Goal: Task Accomplishment & Management: Complete application form

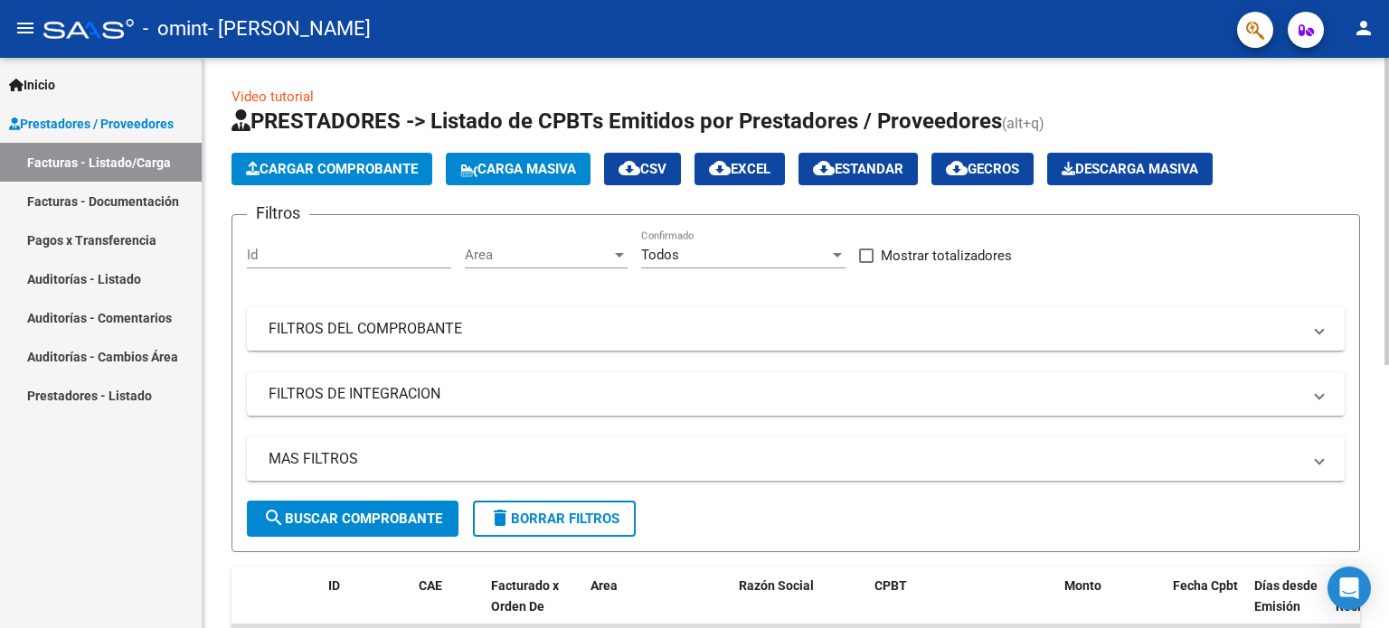
click at [361, 162] on span "Cargar Comprobante" at bounding box center [332, 169] width 172 height 16
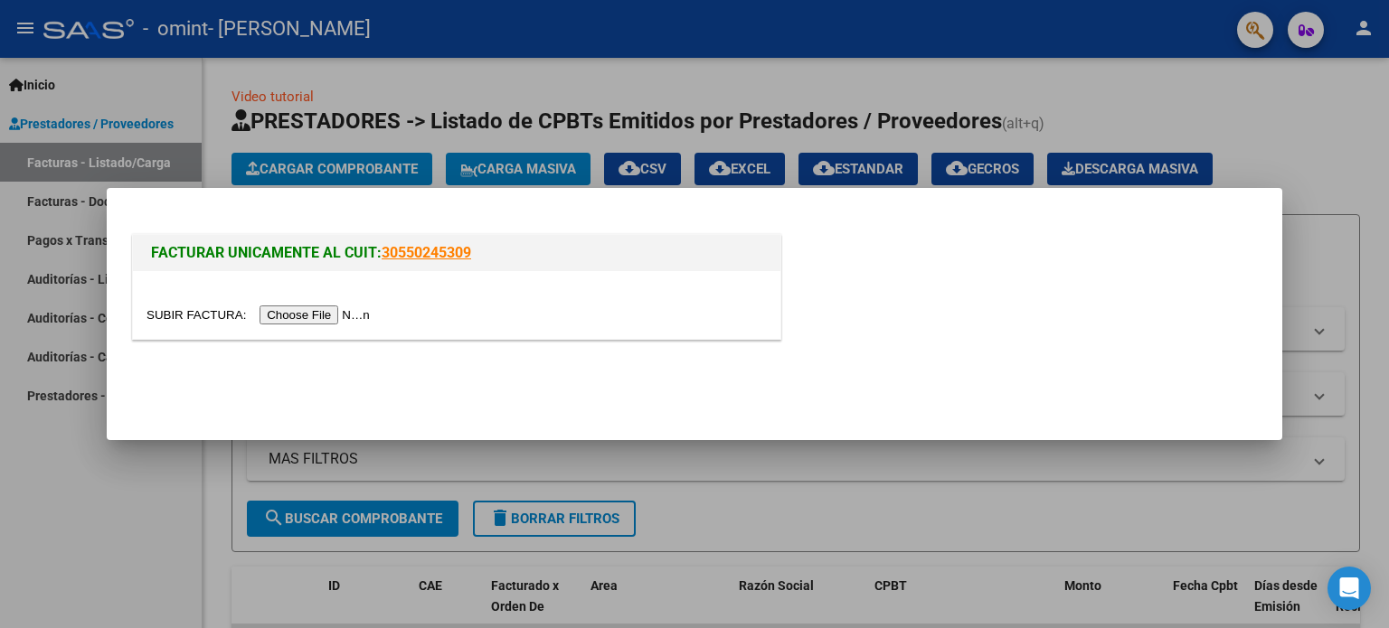
click at [315, 315] on input "file" at bounding box center [260, 315] width 229 height 19
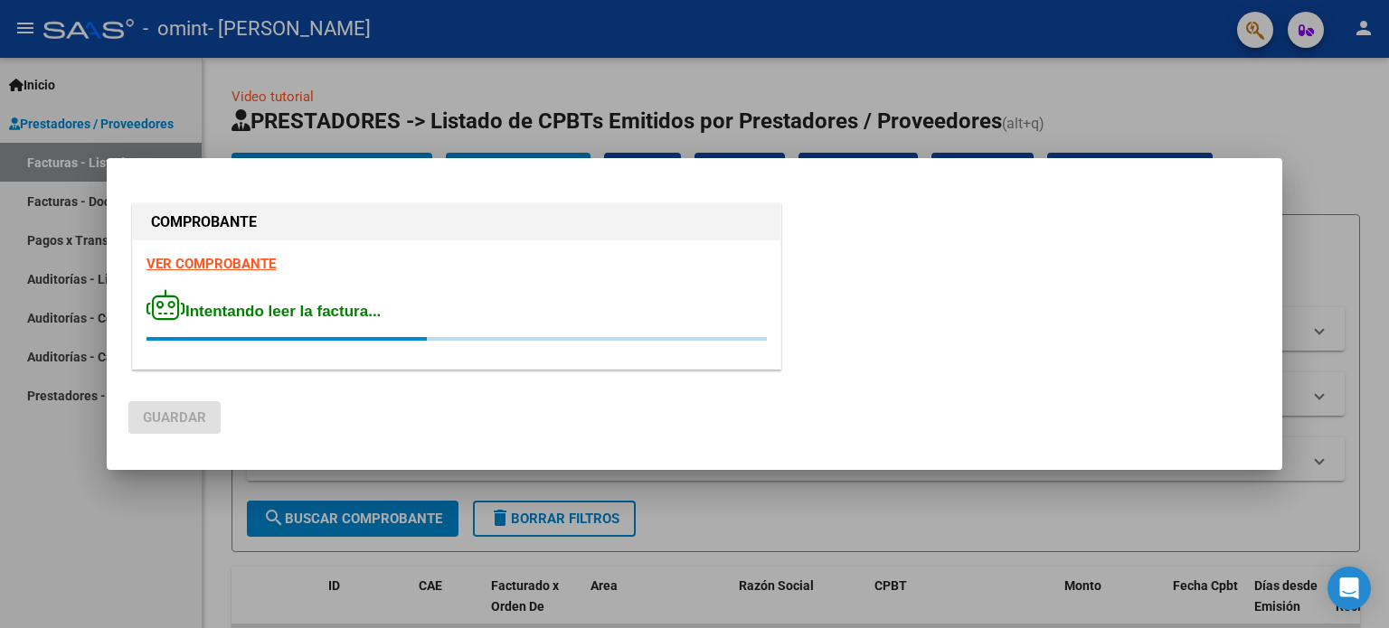
click at [1252, 99] on div at bounding box center [694, 314] width 1389 height 628
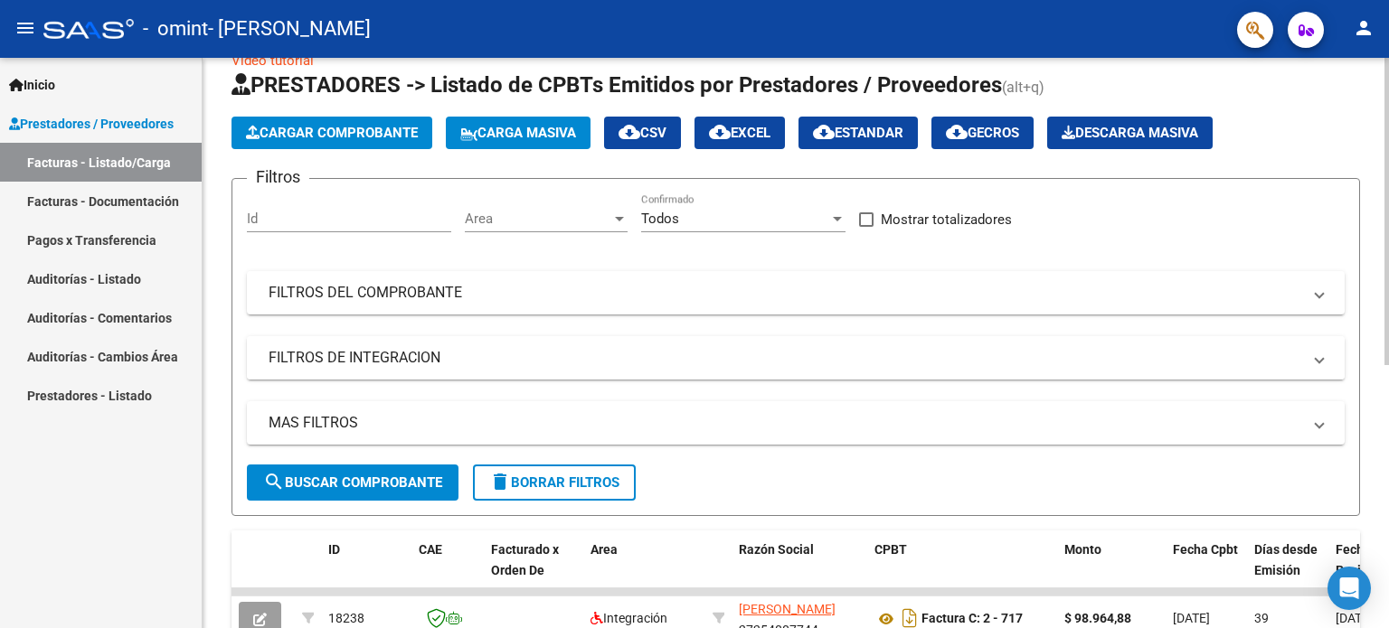
scroll to position [34, 0]
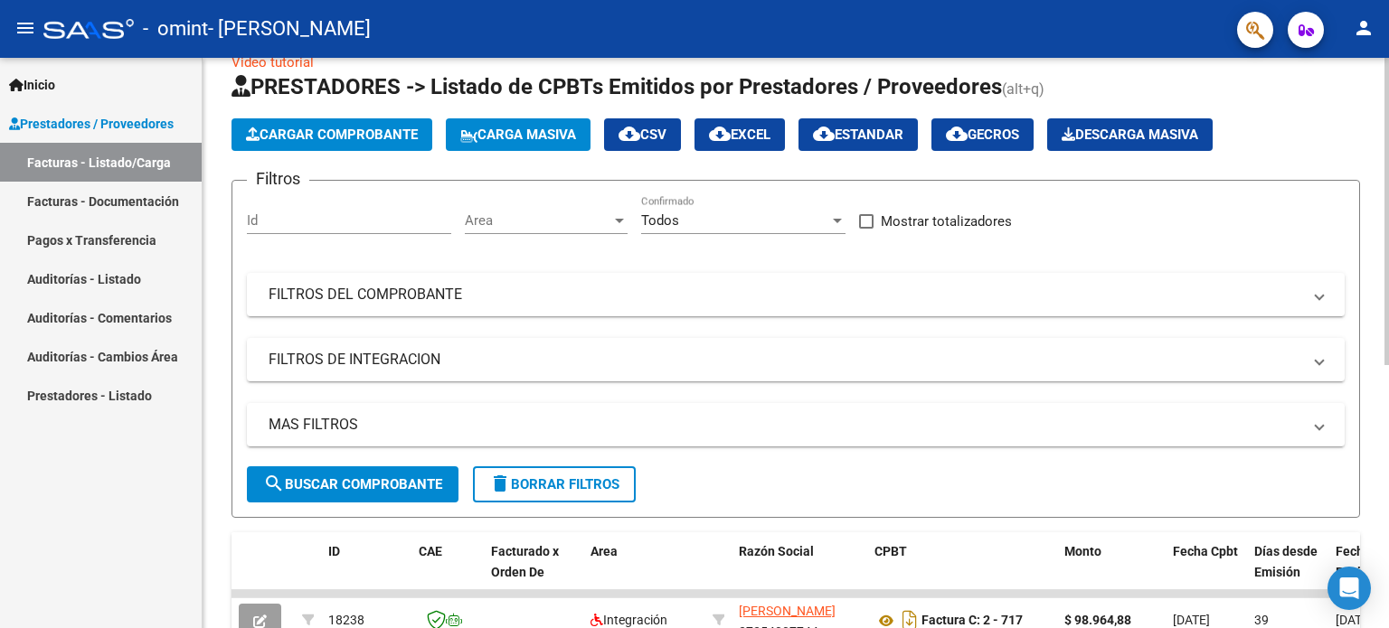
click at [370, 133] on span "Cargar Comprobante" at bounding box center [332, 135] width 172 height 16
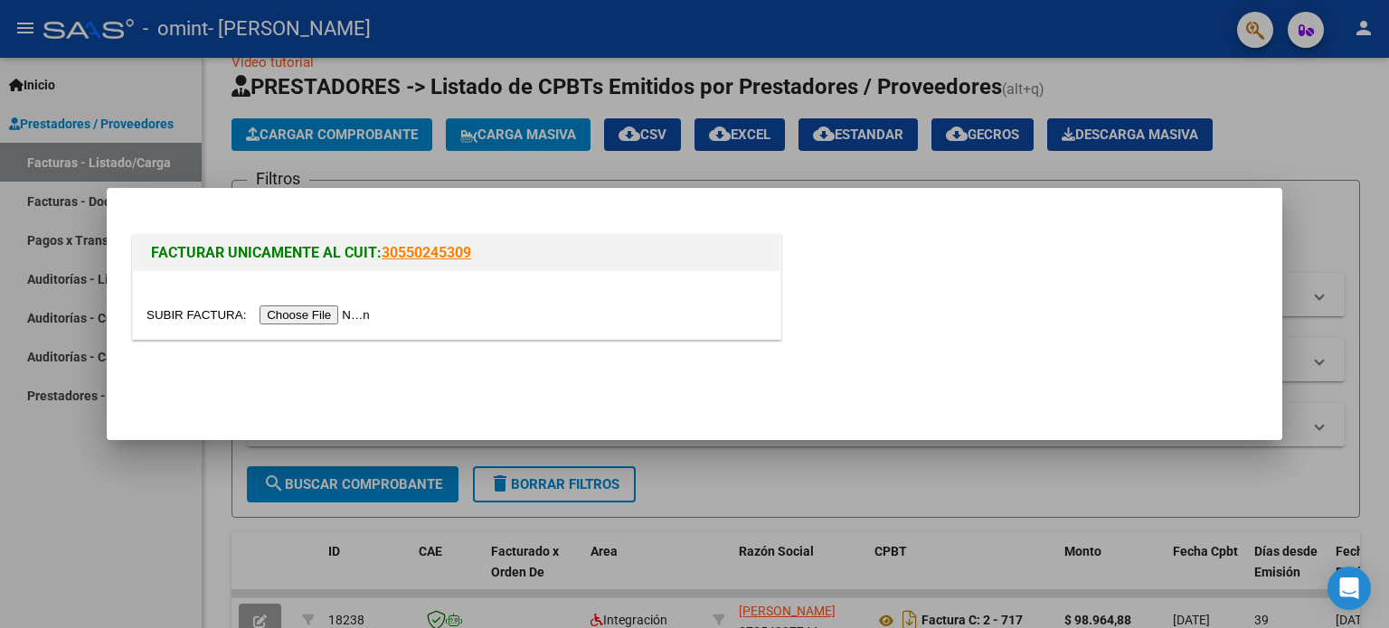
click at [325, 311] on input "file" at bounding box center [260, 315] width 229 height 19
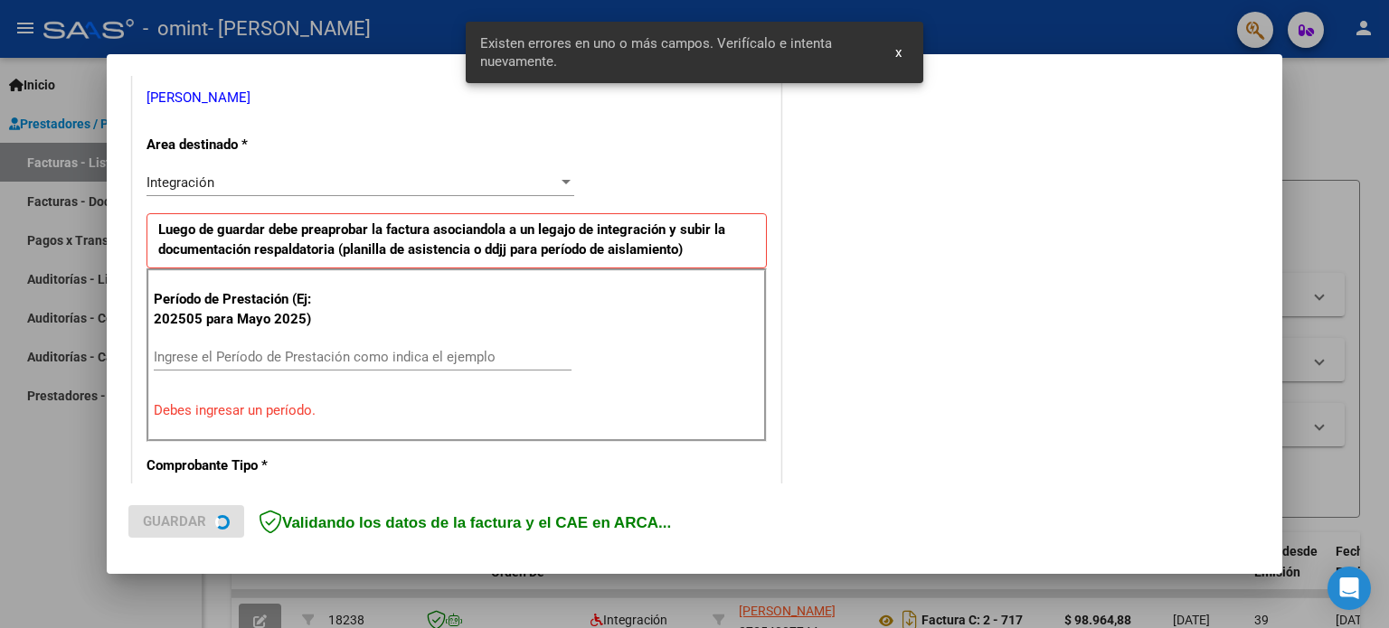
scroll to position [390, 0]
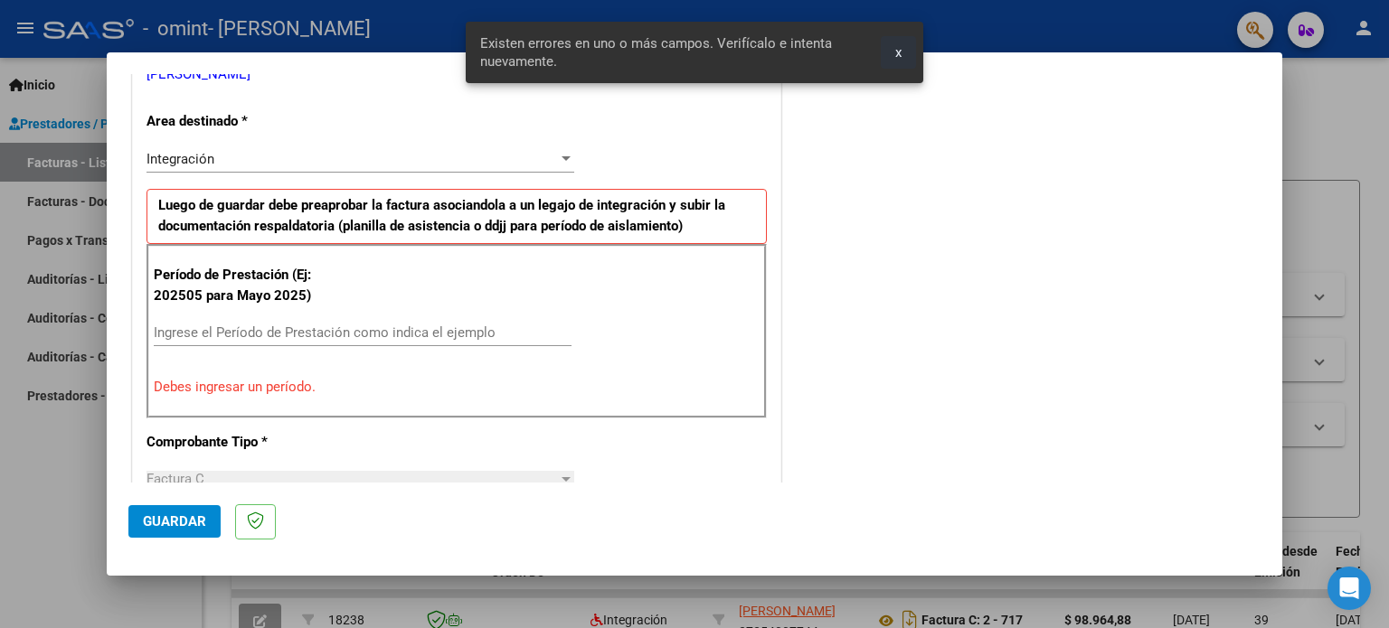
click at [897, 46] on span "x" at bounding box center [898, 52] width 6 height 16
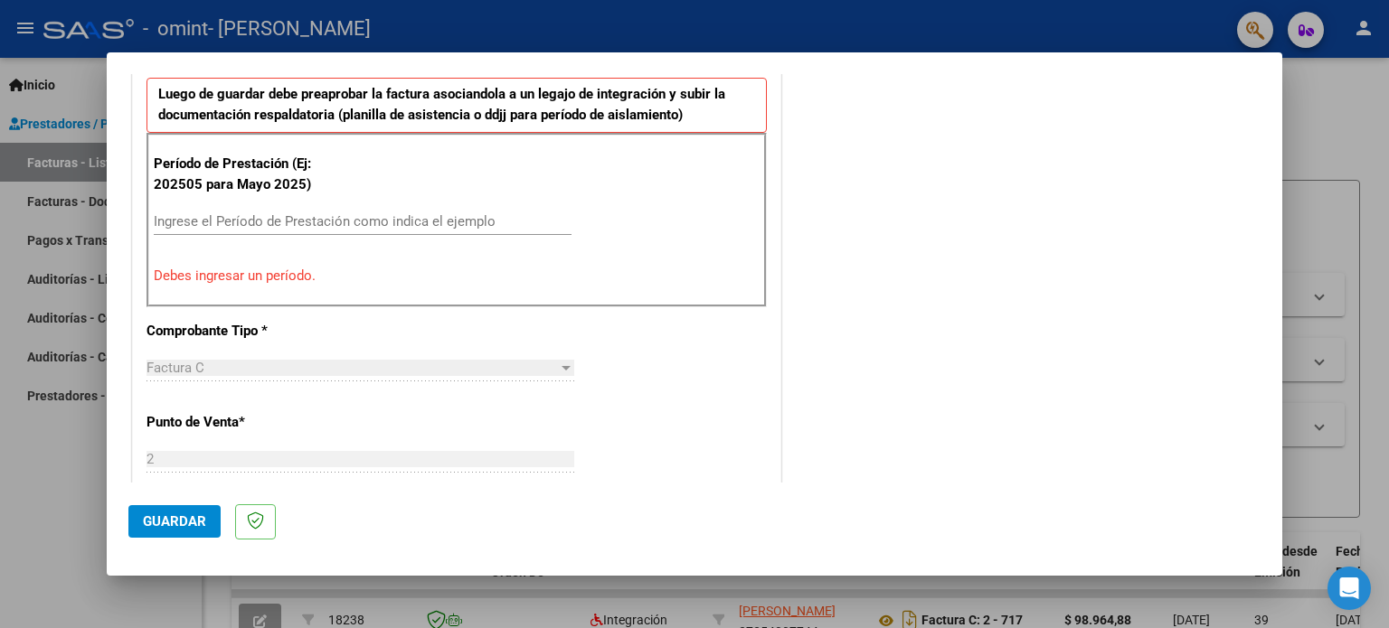
scroll to position [480, 0]
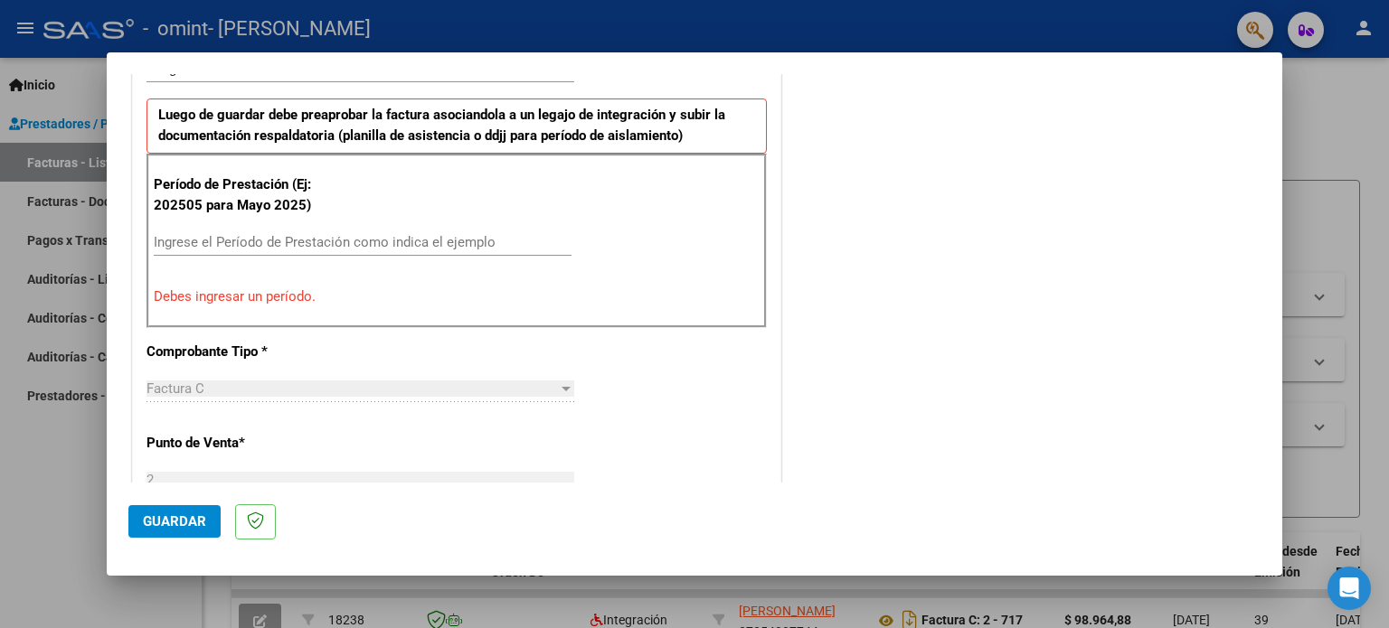
click at [250, 241] on input "Ingrese el Período de Prestación como indica el ejemplo" at bounding box center [363, 242] width 418 height 16
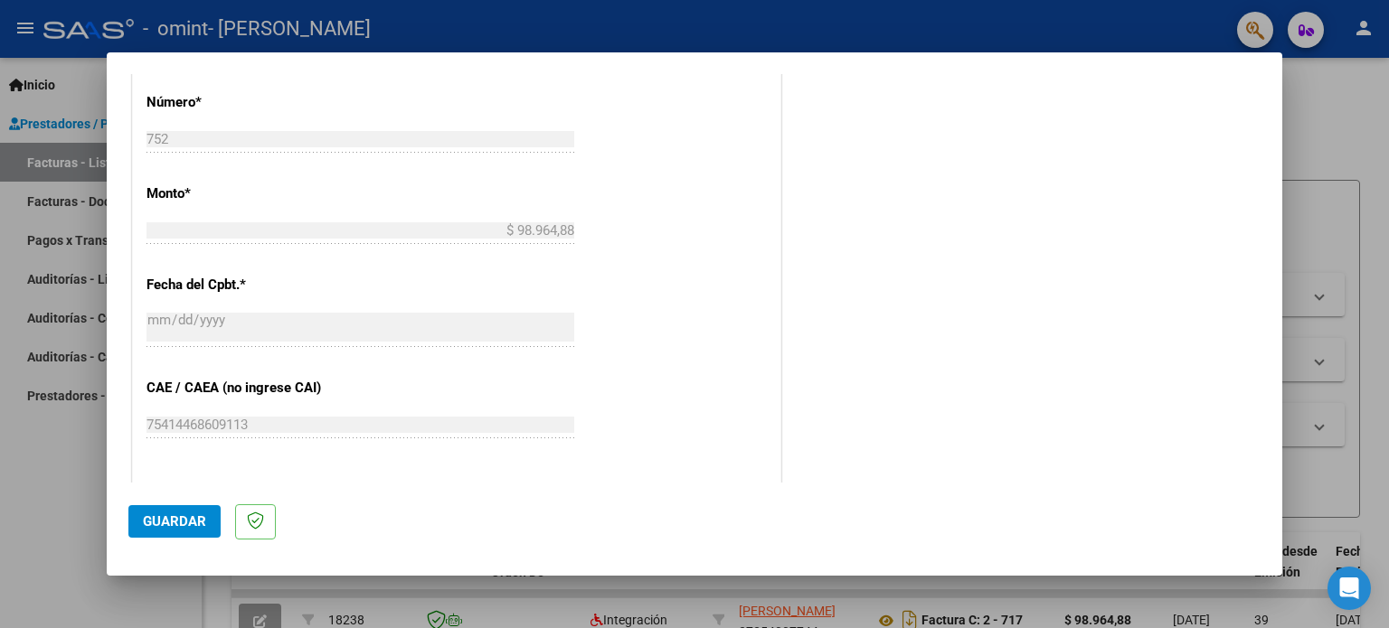
scroll to position [1023, 0]
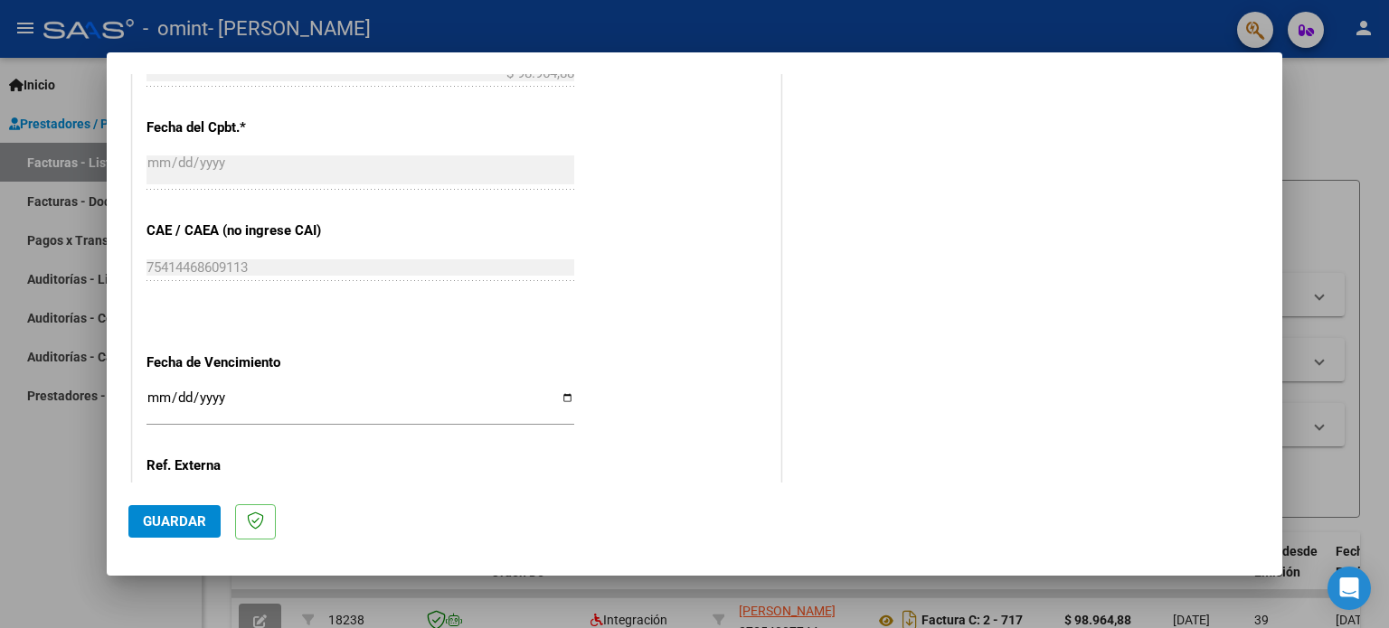
type input "202509"
click at [564, 396] on input "Ingresar la fecha" at bounding box center [360, 405] width 428 height 29
click at [557, 396] on input "Ingresar la fecha" at bounding box center [360, 405] width 428 height 29
type input "[DATE]"
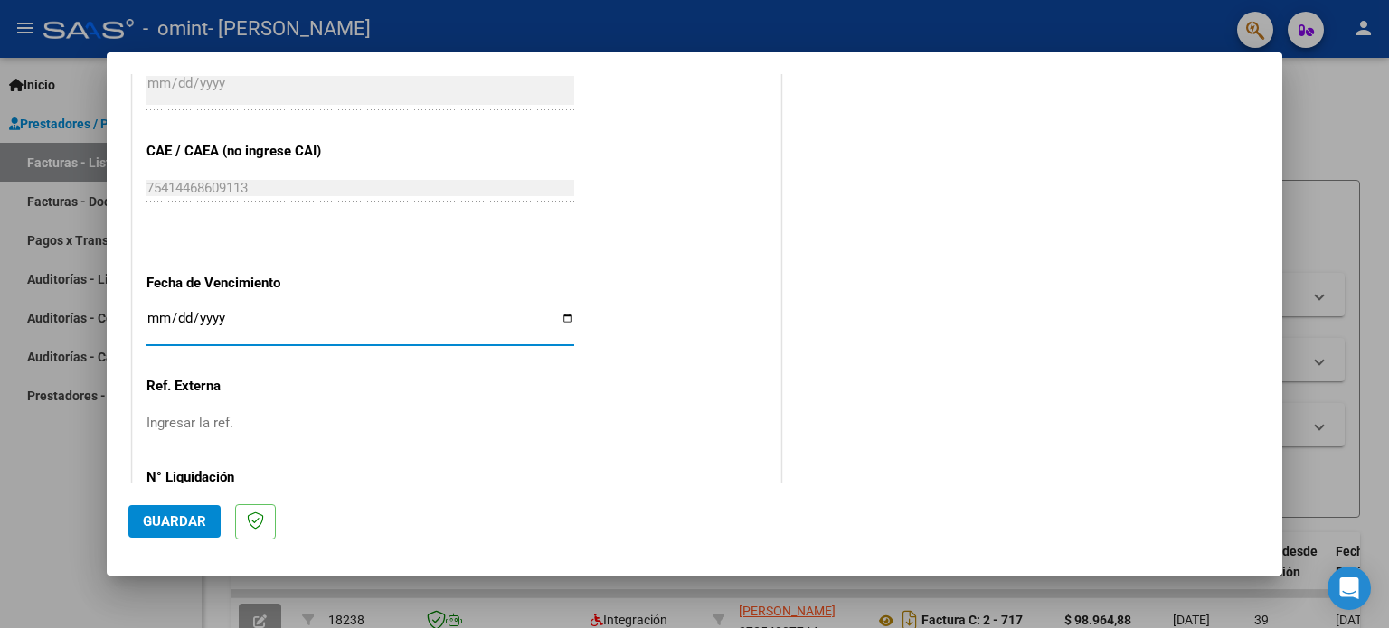
scroll to position [1180, 0]
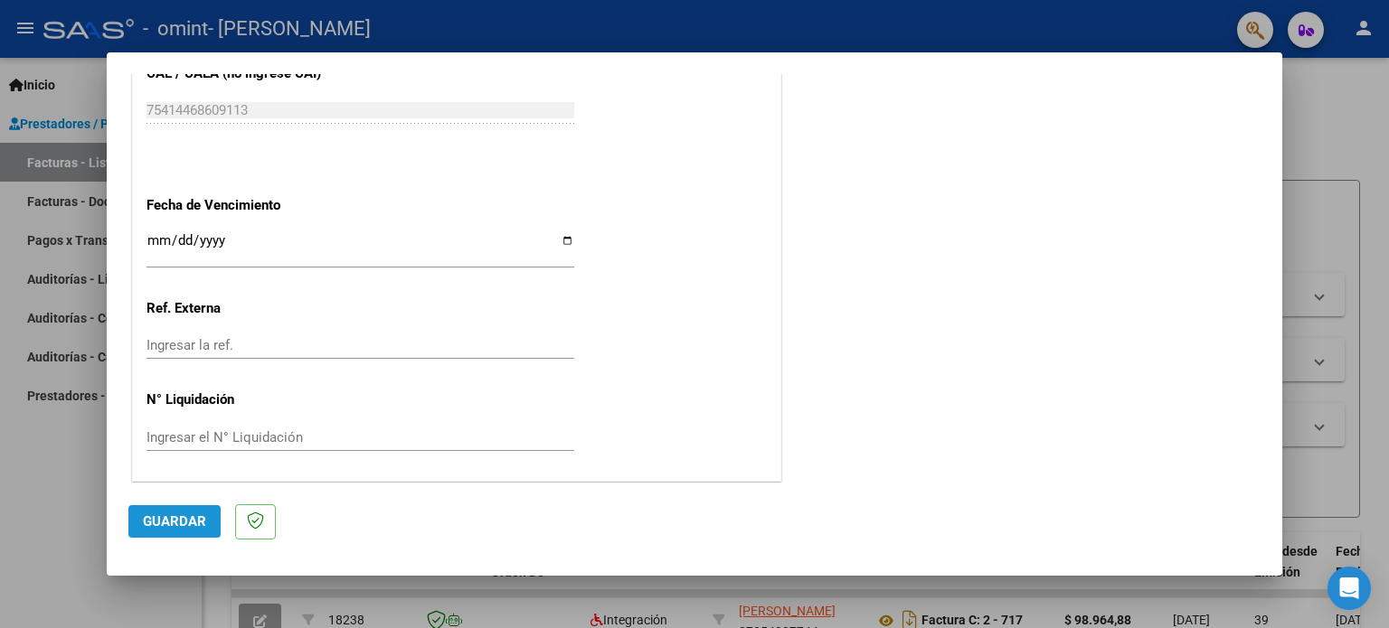
click at [174, 513] on button "Guardar" at bounding box center [174, 522] width 92 height 33
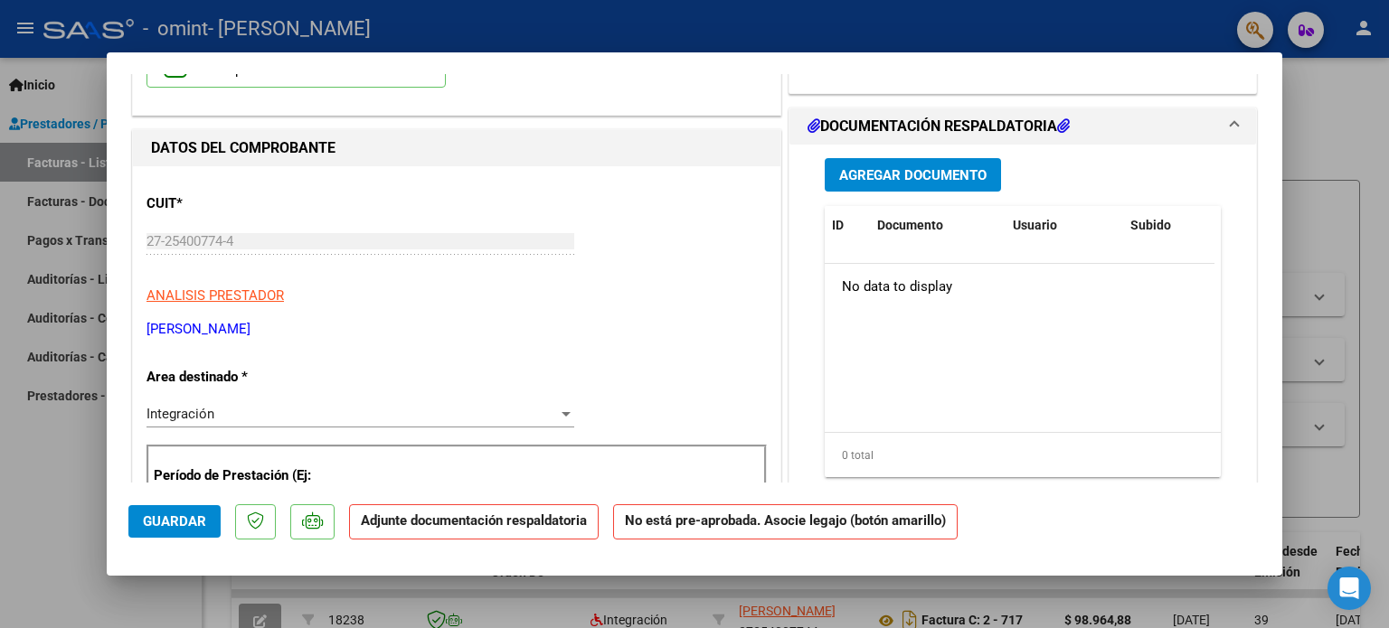
scroll to position [181, 0]
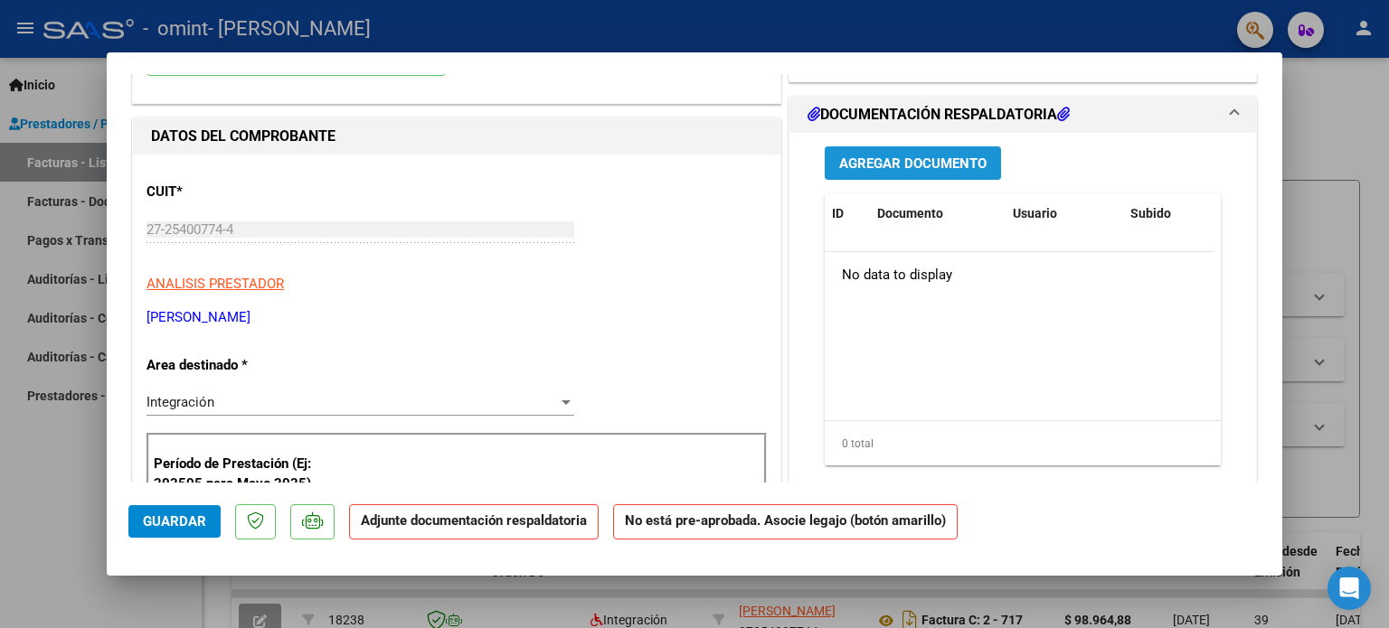
click at [899, 161] on span "Agregar Documento" at bounding box center [912, 164] width 147 height 16
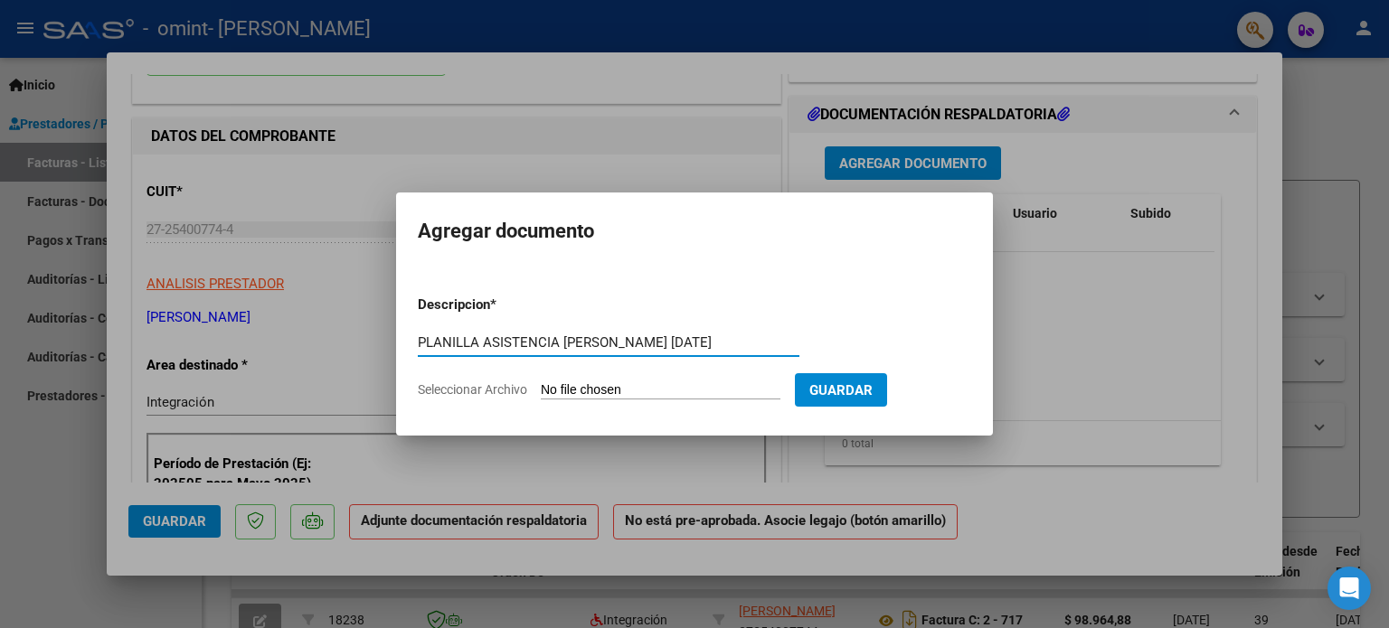
type input "PLANILLA ASISTENCIA [PERSON_NAME] [DATE]"
click at [506, 387] on span "Seleccionar Archivo" at bounding box center [472, 390] width 109 height 14
click at [541, 387] on input "Seleccionar Archivo" at bounding box center [661, 391] width 240 height 17
type input "C:\fakepath\planilla [PERSON_NAME] [DATE].pdf"
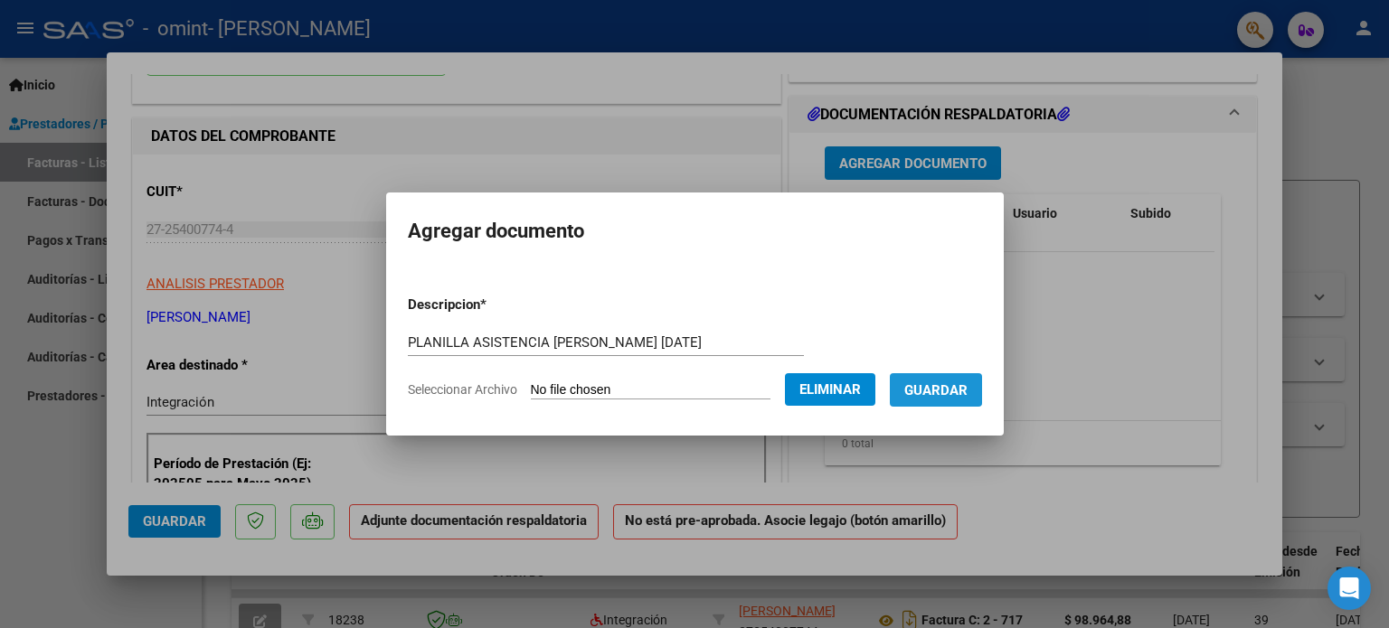
click at [941, 385] on span "Guardar" at bounding box center [935, 391] width 63 height 16
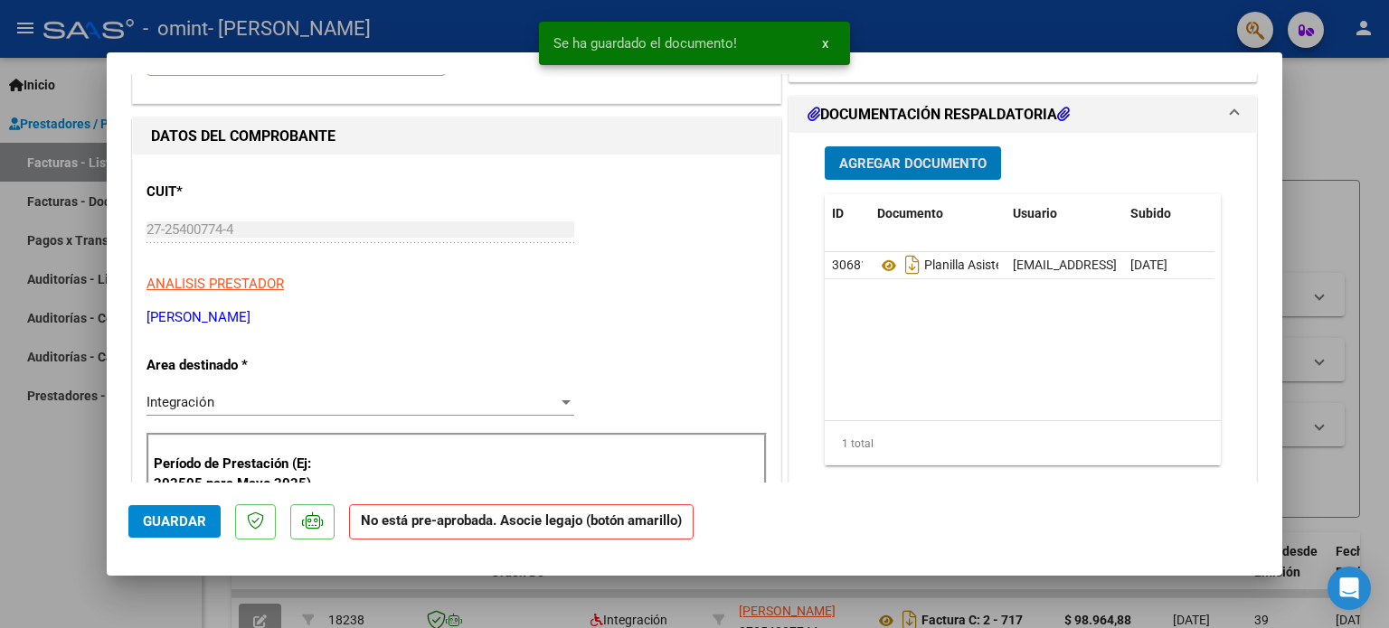
scroll to position [0, 0]
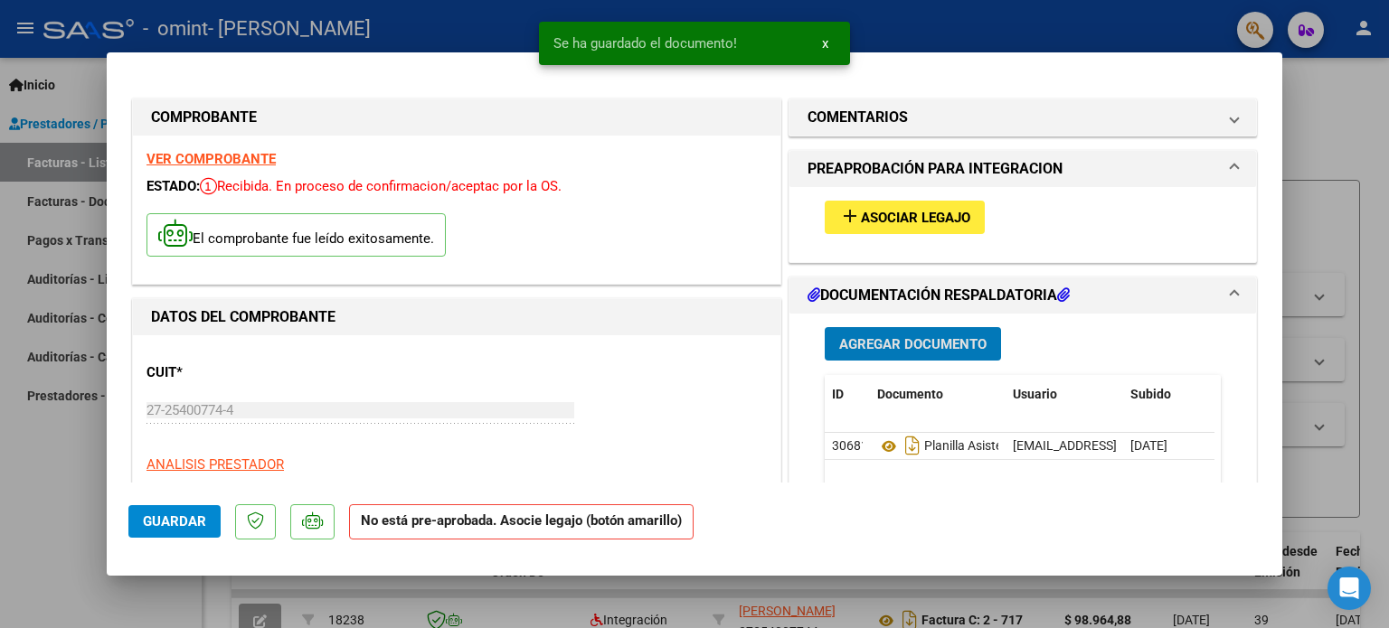
click at [893, 213] on span "Asociar Legajo" at bounding box center [915, 218] width 109 height 16
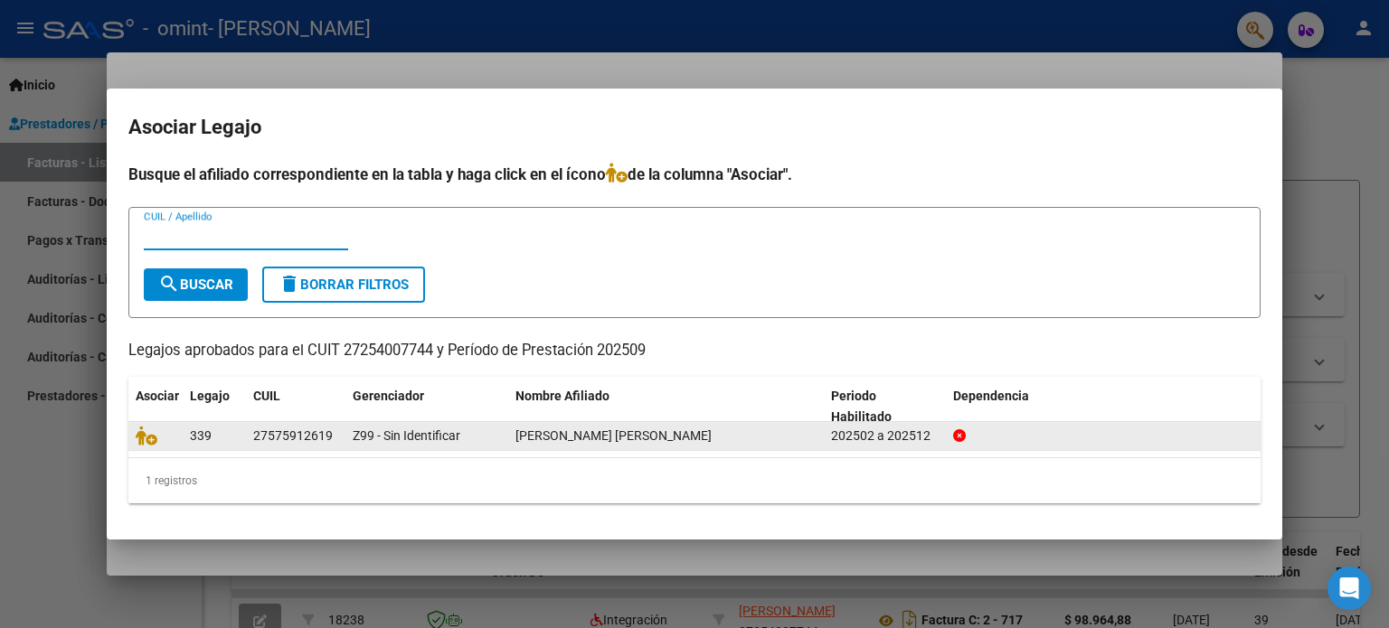
click at [192, 437] on span "339" at bounding box center [201, 436] width 22 height 14
click at [192, 435] on span "339" at bounding box center [201, 436] width 22 height 14
click at [279, 428] on div "27575912619" at bounding box center [293, 436] width 80 height 21
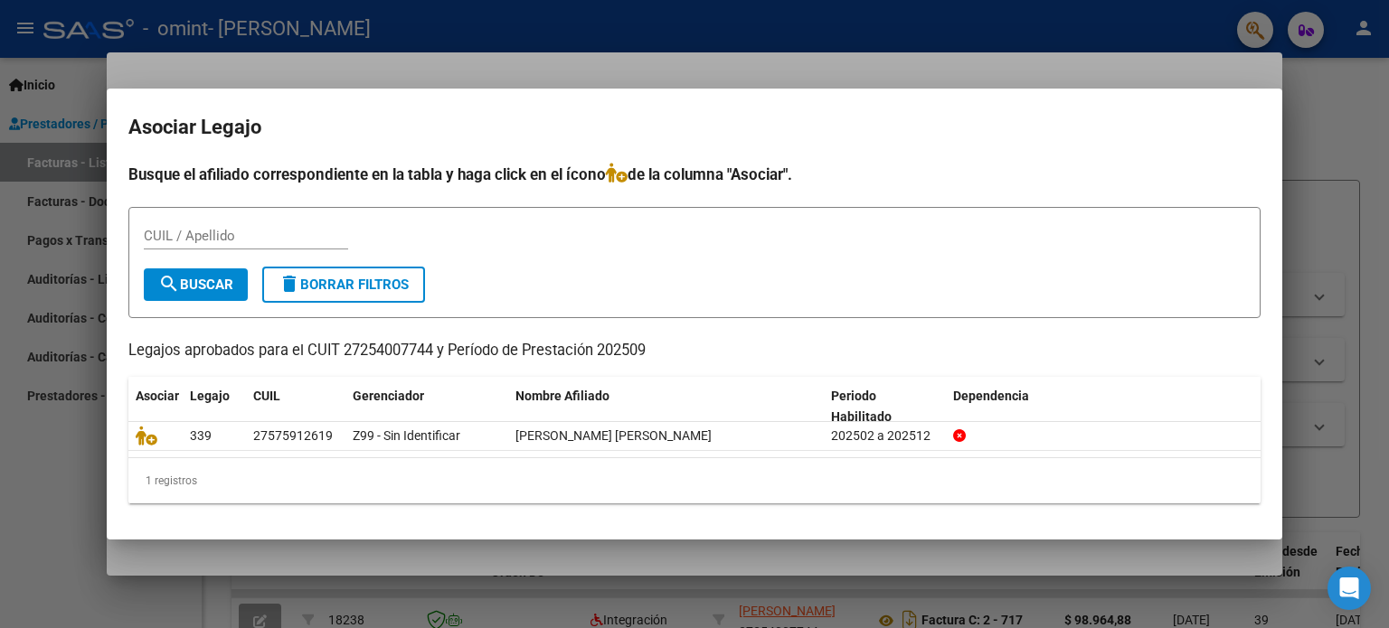
click at [203, 237] on input "CUIL / Apellido" at bounding box center [246, 236] width 204 height 16
type input "27575912619"
click at [227, 278] on span "search Buscar" at bounding box center [195, 285] width 75 height 16
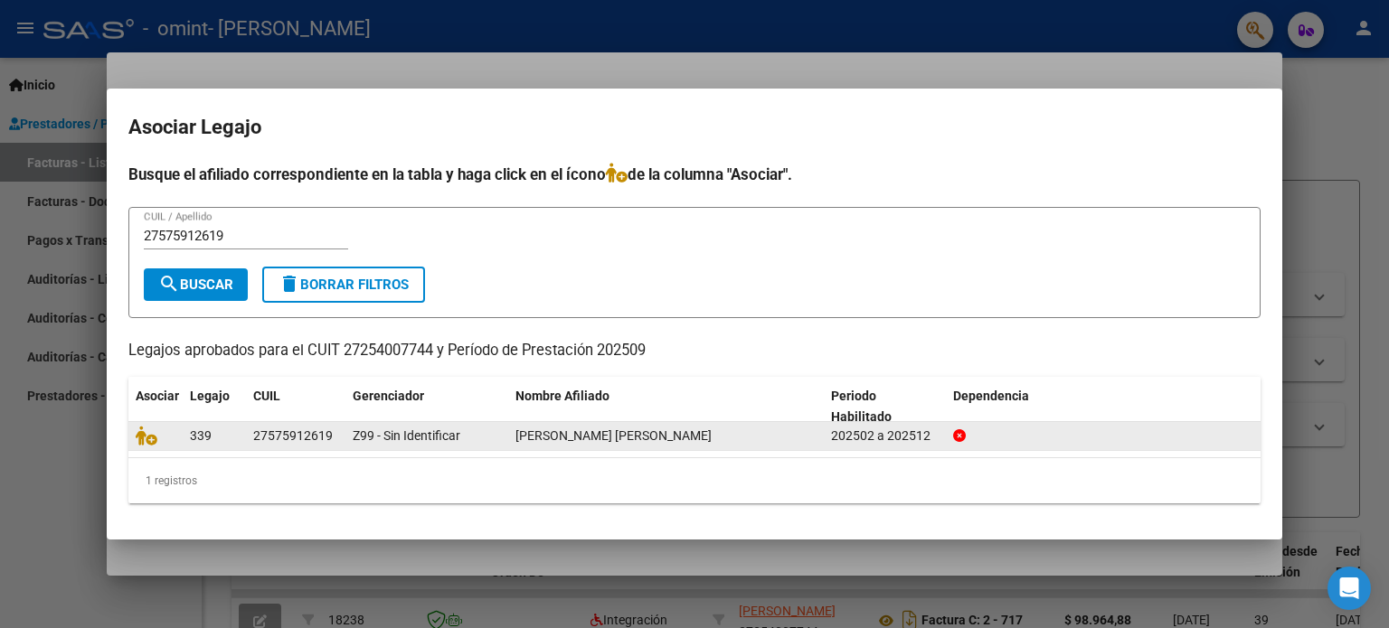
click at [188, 435] on datatable-body-cell "339" at bounding box center [214, 436] width 63 height 28
click at [149, 437] on icon at bounding box center [147, 436] width 22 height 20
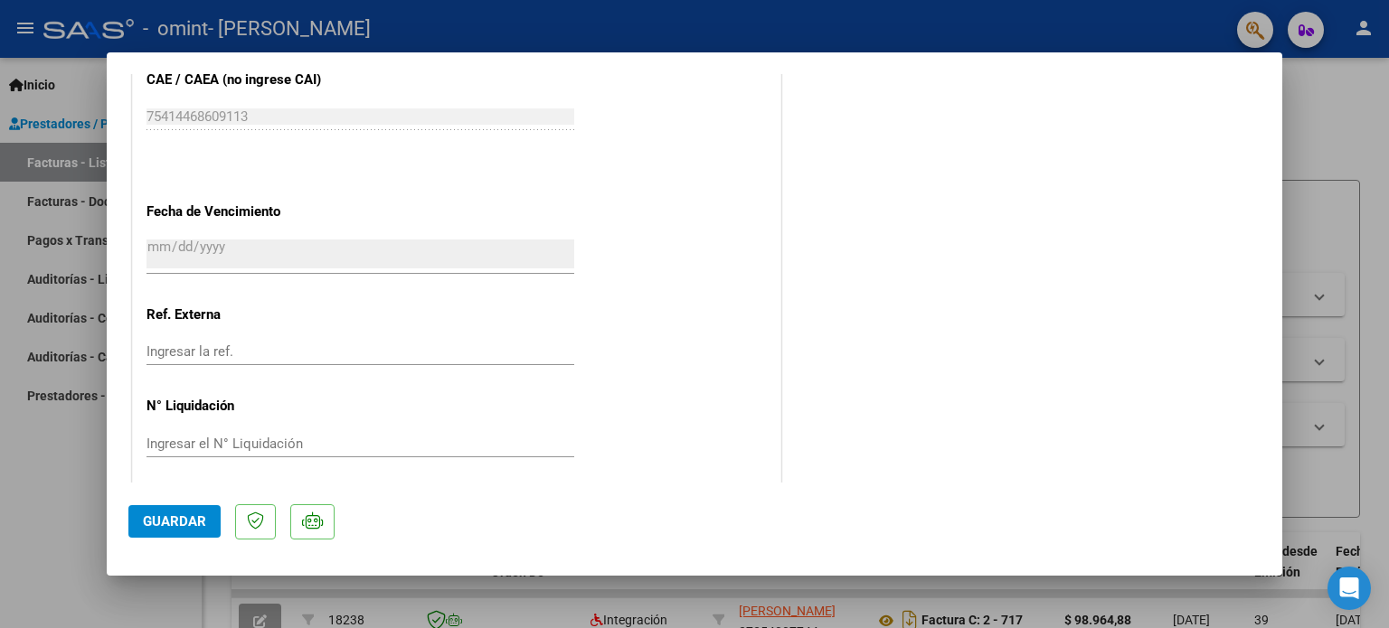
scroll to position [1208, 0]
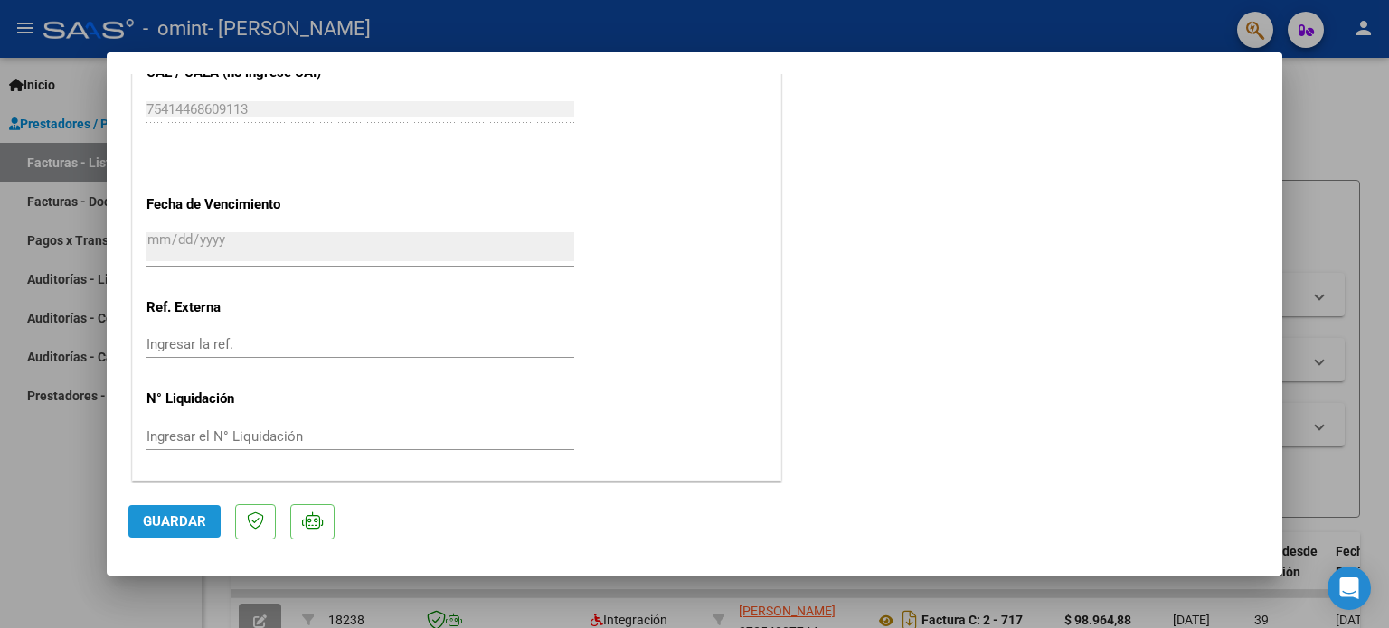
click at [184, 516] on span "Guardar" at bounding box center [174, 522] width 63 height 16
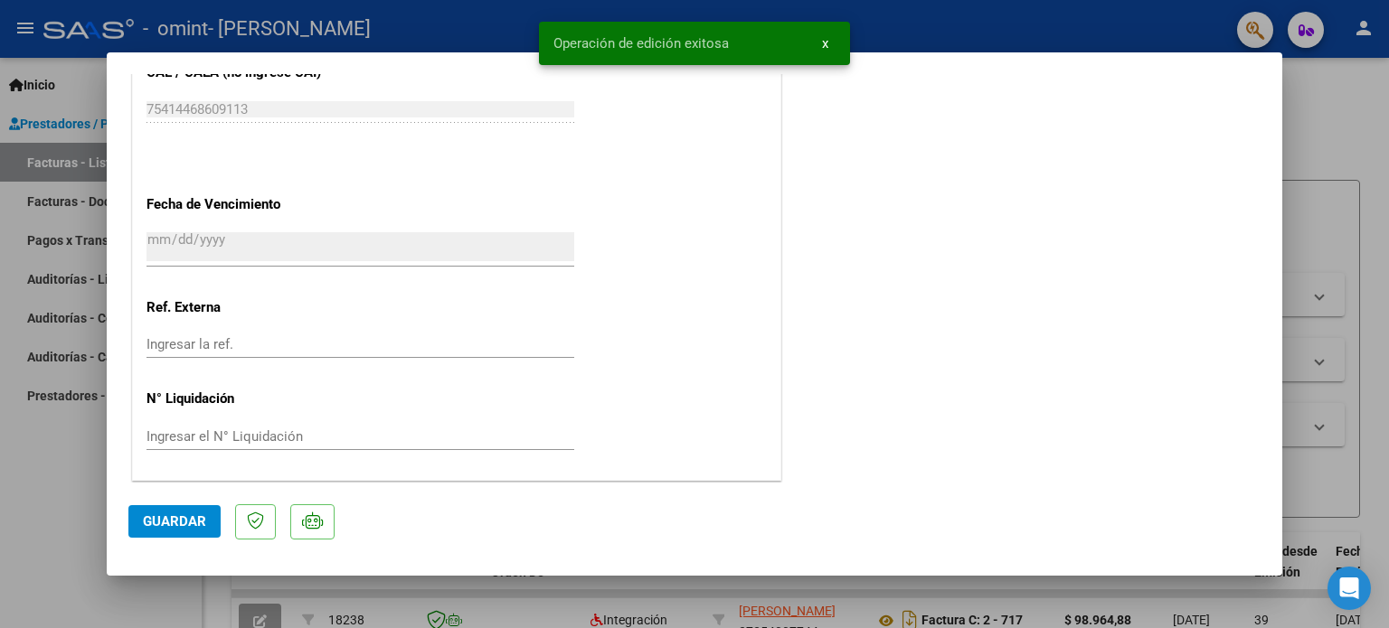
click at [822, 43] on span "x" at bounding box center [825, 43] width 6 height 16
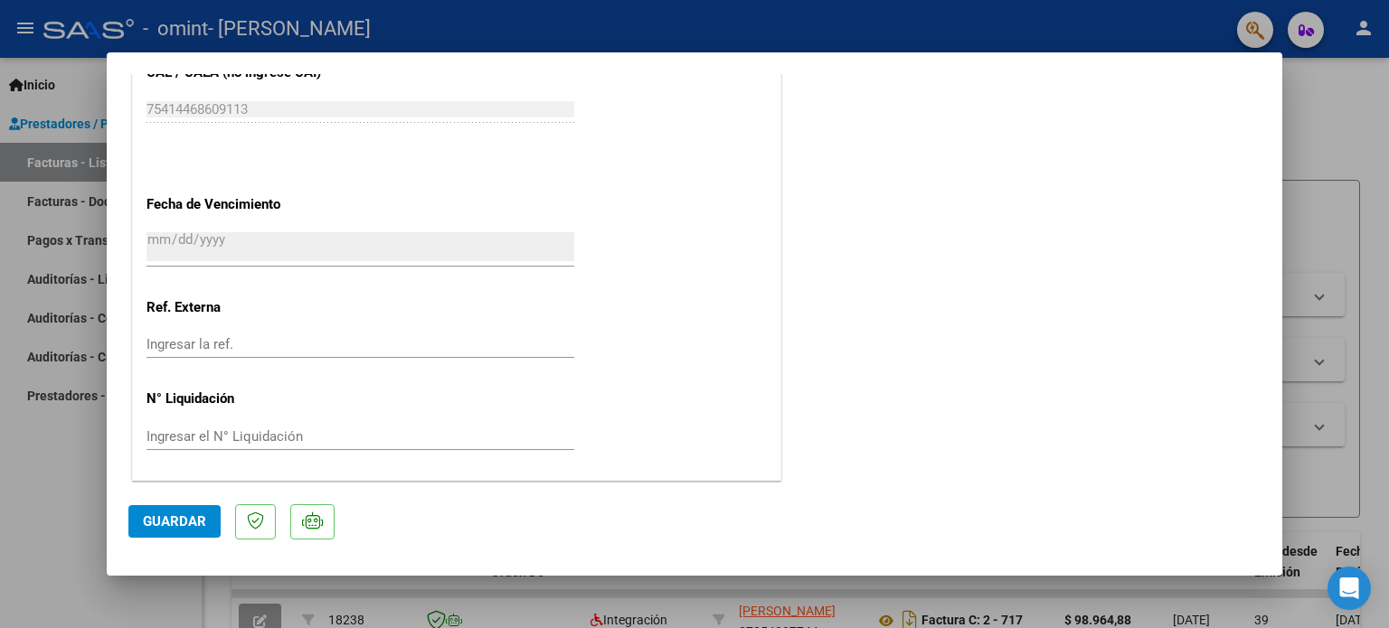
click at [1347, 109] on div at bounding box center [694, 314] width 1389 height 628
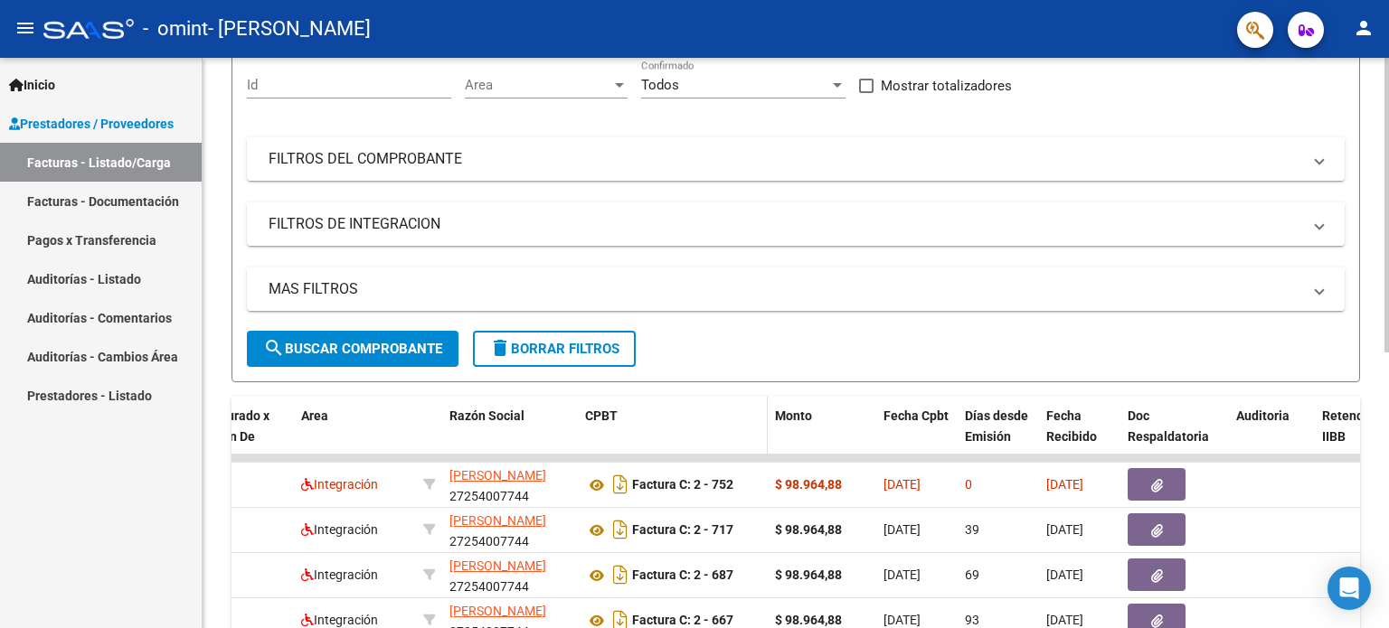
scroll to position [0, 0]
